Goal: Book appointment/travel/reservation

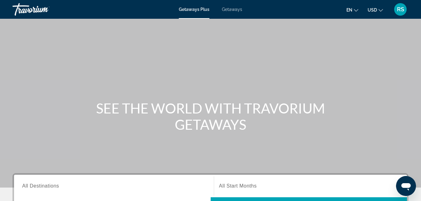
scroll to position [38, 0]
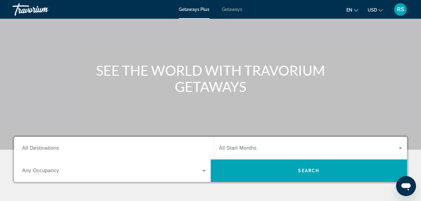
click at [96, 150] on input "Destination All Destinations" at bounding box center [114, 148] width 184 height 7
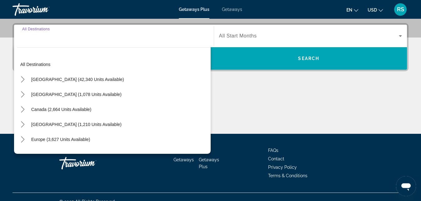
scroll to position [153, 0]
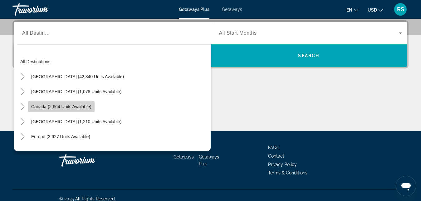
click at [82, 111] on span "Select destination: Canada (2,664 units available)" at bounding box center [61, 106] width 66 height 15
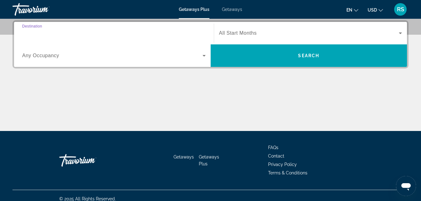
type input "**********"
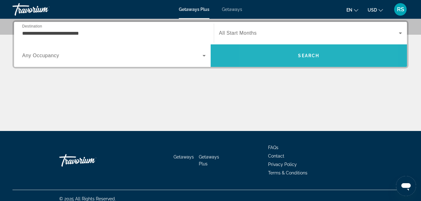
click at [284, 53] on span "Search" at bounding box center [309, 55] width 197 height 15
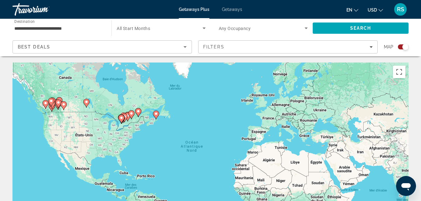
click at [231, 8] on span "Getaways" at bounding box center [232, 9] width 20 height 5
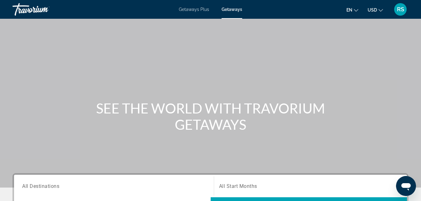
scroll to position [90, 0]
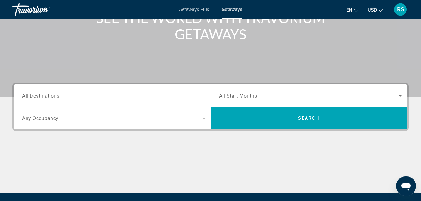
click at [160, 100] on div "Search widget" at bounding box center [114, 96] width 184 height 18
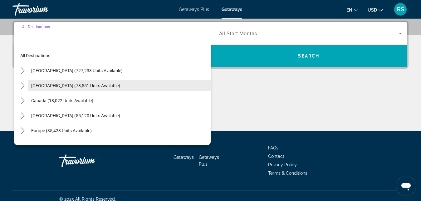
scroll to position [153, 0]
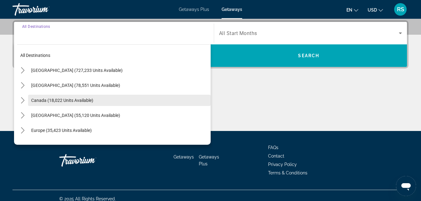
click at [87, 96] on span "Select destination: Canada (18,022 units available)" at bounding box center [119, 100] width 183 height 15
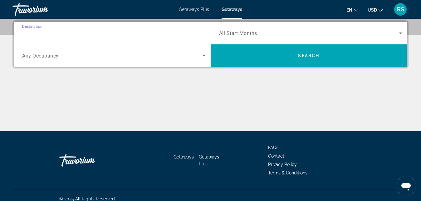
type input "**********"
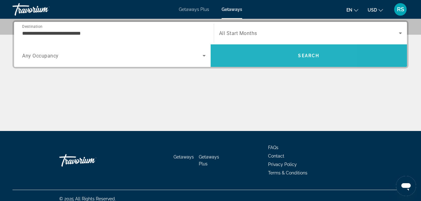
click at [263, 55] on span "Search" at bounding box center [309, 55] width 197 height 15
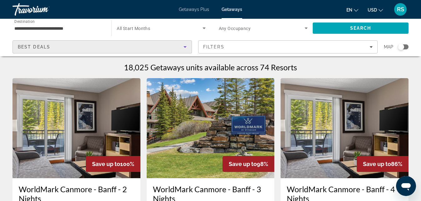
click at [181, 46] on icon "Sort by" at bounding box center [184, 46] width 7 height 7
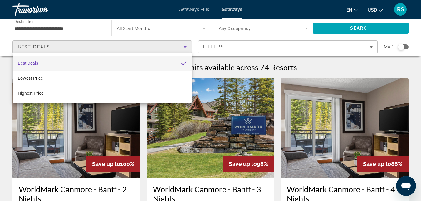
click at [181, 46] on div at bounding box center [210, 100] width 421 height 201
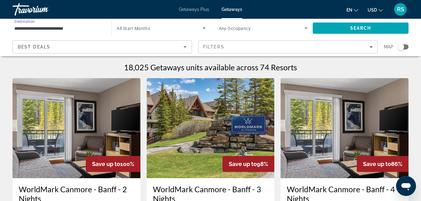
click at [43, 28] on input "**********" at bounding box center [58, 28] width 89 height 7
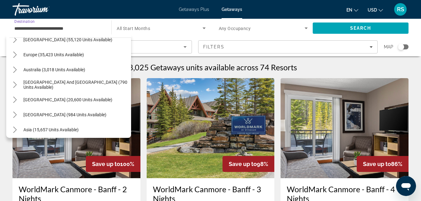
scroll to position [100, 0]
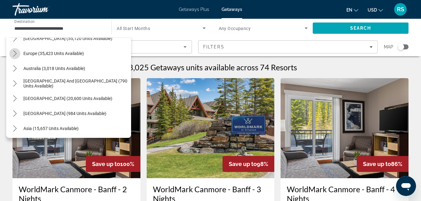
click at [14, 52] on icon "Toggle Europe (35,423 units available) submenu" at bounding box center [15, 53] width 6 height 6
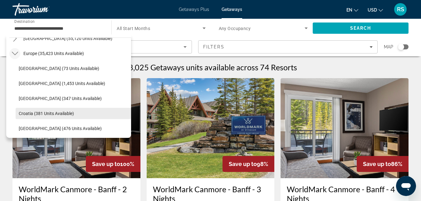
scroll to position [171, 0]
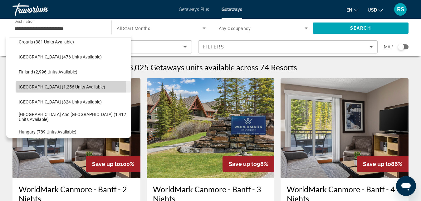
click at [23, 85] on span "[GEOGRAPHIC_DATA] (1,256 units available)" at bounding box center [62, 86] width 86 height 5
type input "**********"
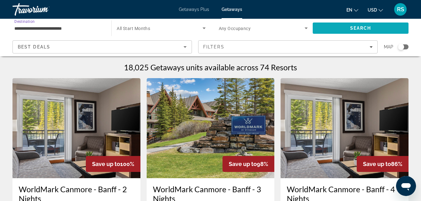
click at [333, 33] on span "Search" at bounding box center [361, 28] width 96 height 15
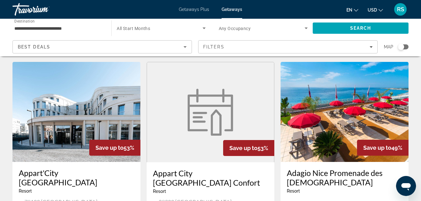
scroll to position [769, 0]
